Goal: Complete application form

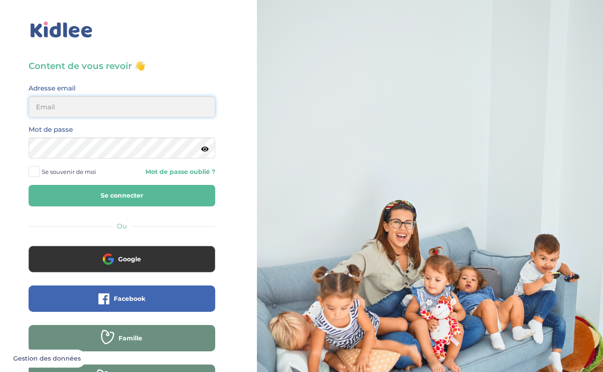
click at [182, 104] on input "email" at bounding box center [122, 106] width 187 height 21
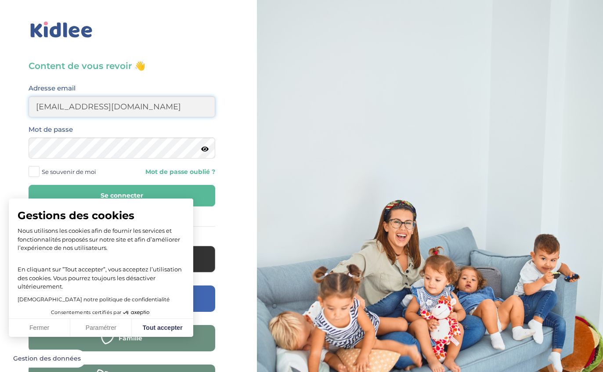
type input "sarawzar@gmail.com"
click at [128, 132] on div "Mot de passe" at bounding box center [122, 141] width 187 height 35
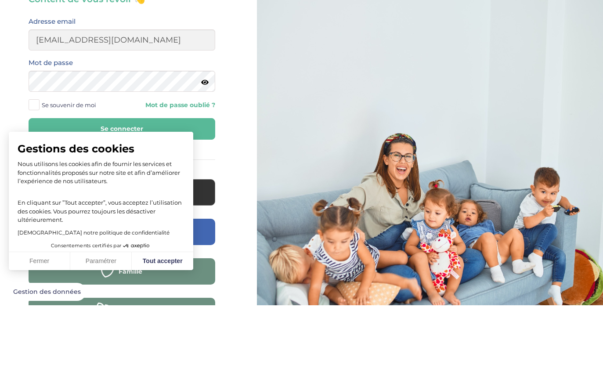
click at [181, 185] on button "Se connecter" at bounding box center [122, 196] width 187 height 22
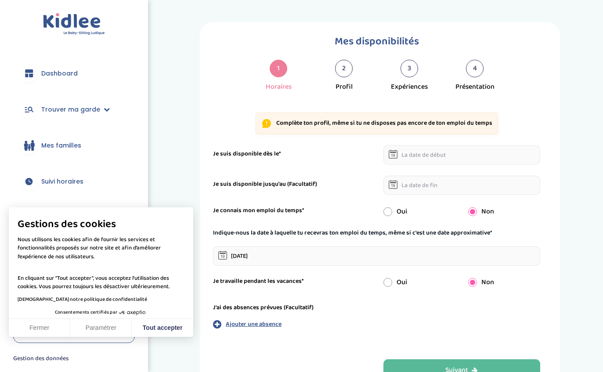
click at [168, 320] on button "Tout accepter" at bounding box center [162, 328] width 61 height 18
checkbox input "true"
